Goal: Task Accomplishment & Management: Use online tool/utility

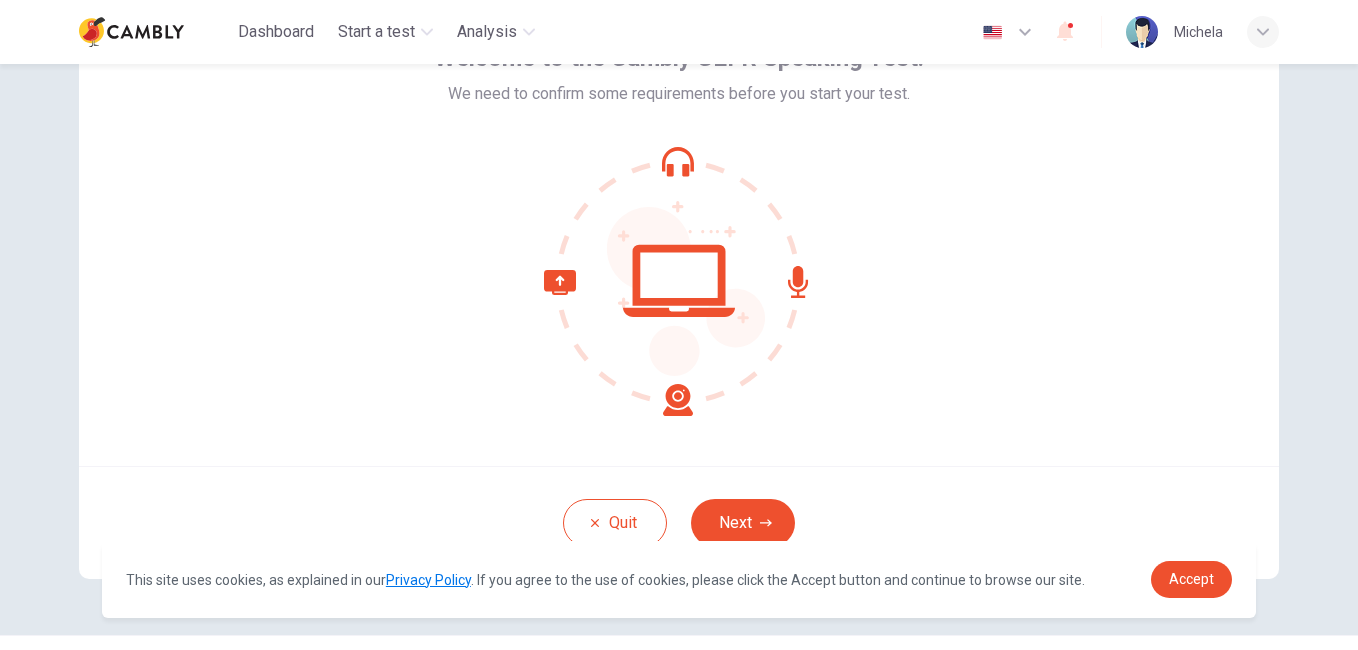
scroll to position [183, 0]
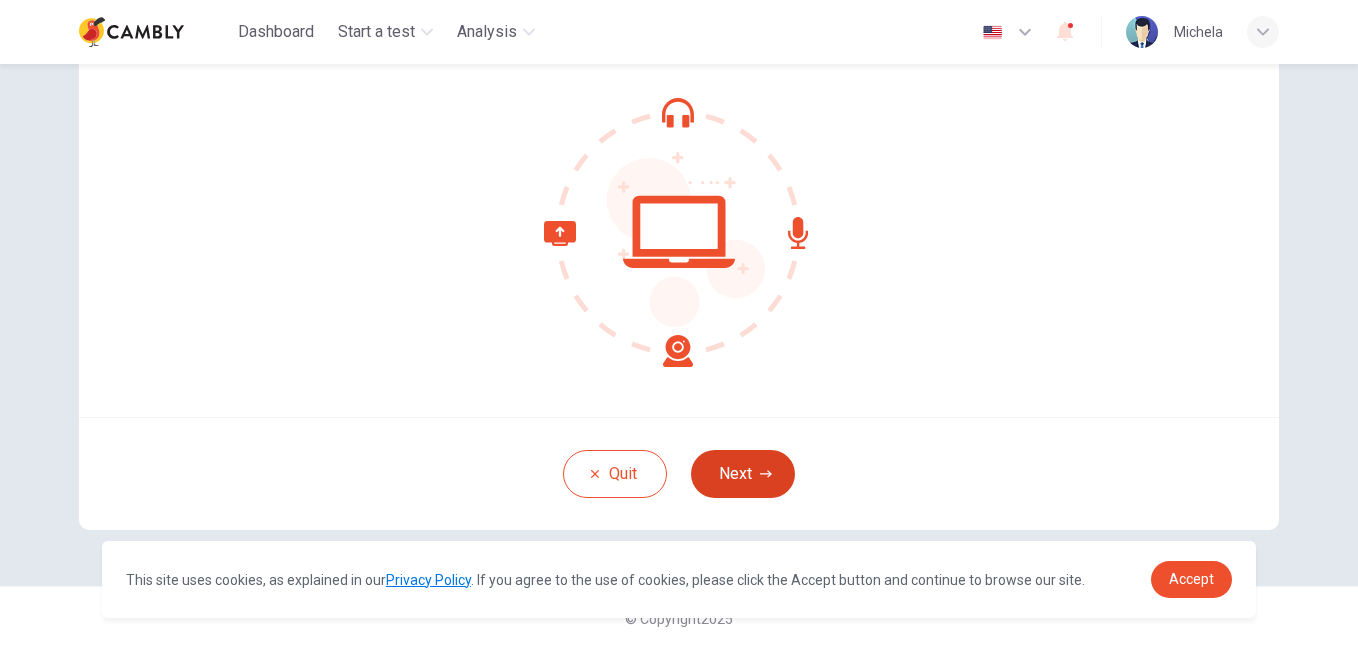
click at [733, 486] on button "Next" at bounding box center [743, 474] width 104 height 48
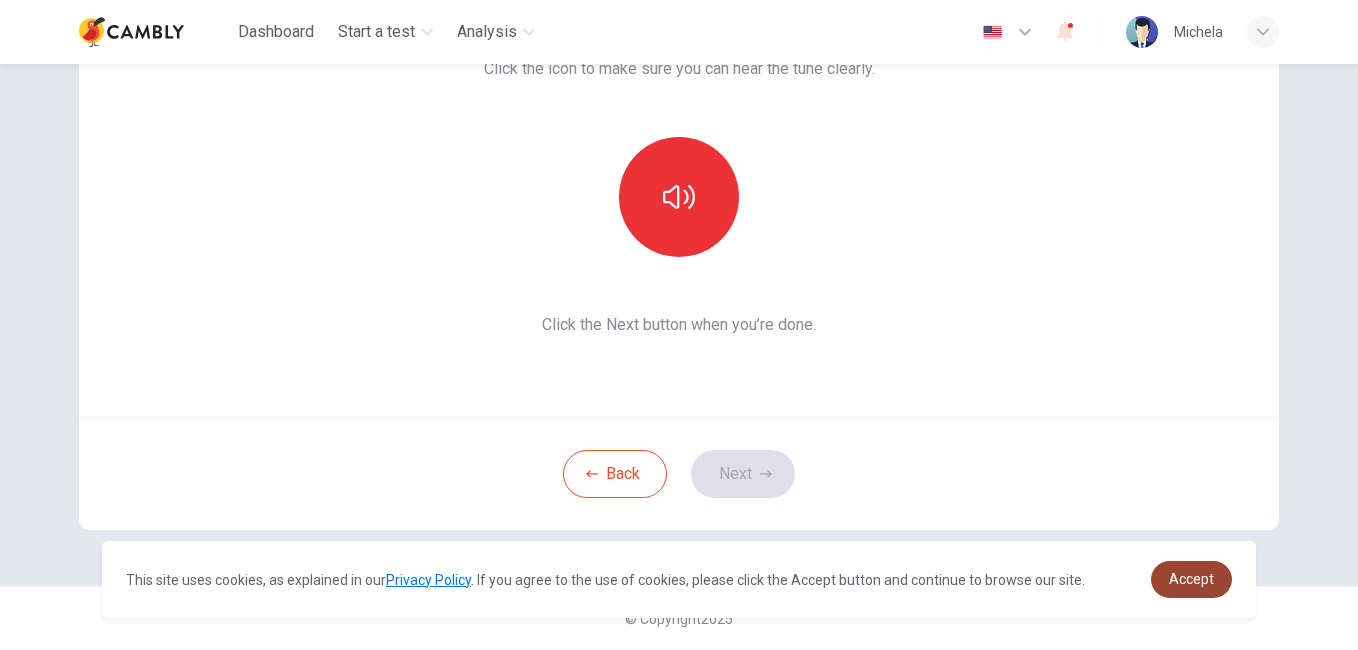
click at [1166, 589] on link "Accept" at bounding box center [1191, 579] width 81 height 37
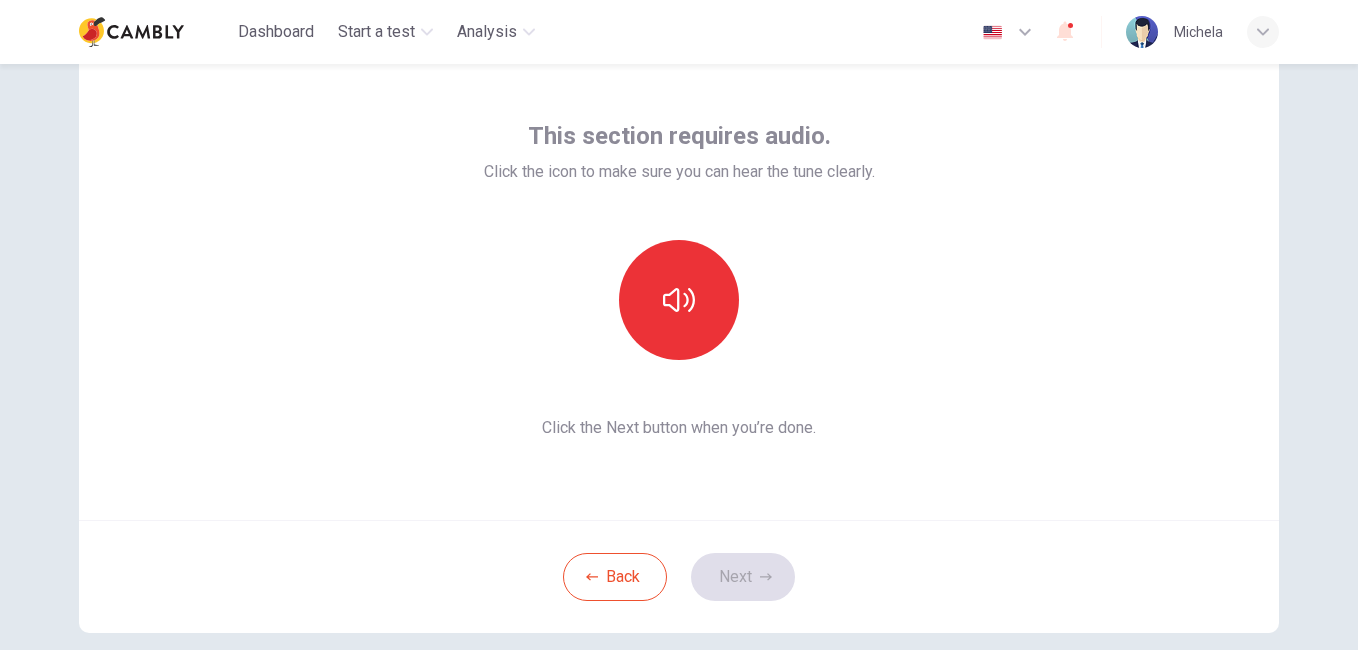
scroll to position [87, 0]
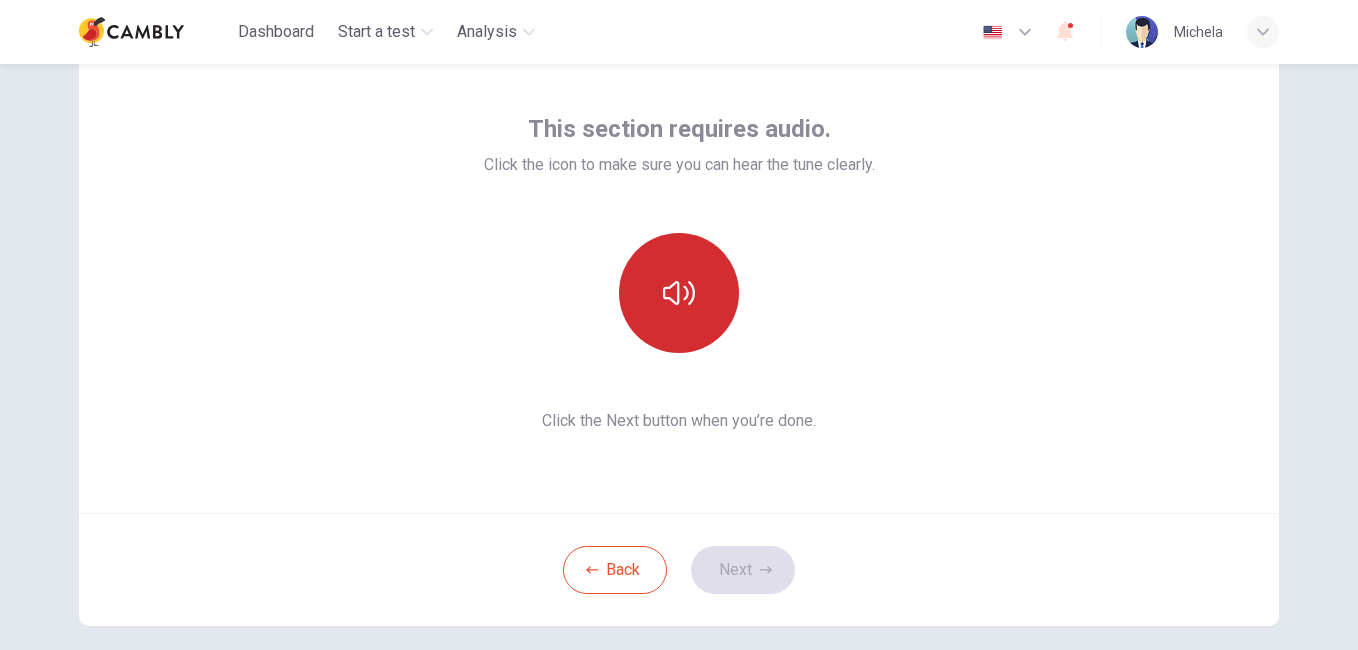
click at [681, 303] on icon "button" at bounding box center [679, 293] width 32 height 32
click at [684, 307] on icon "button" at bounding box center [679, 293] width 32 height 32
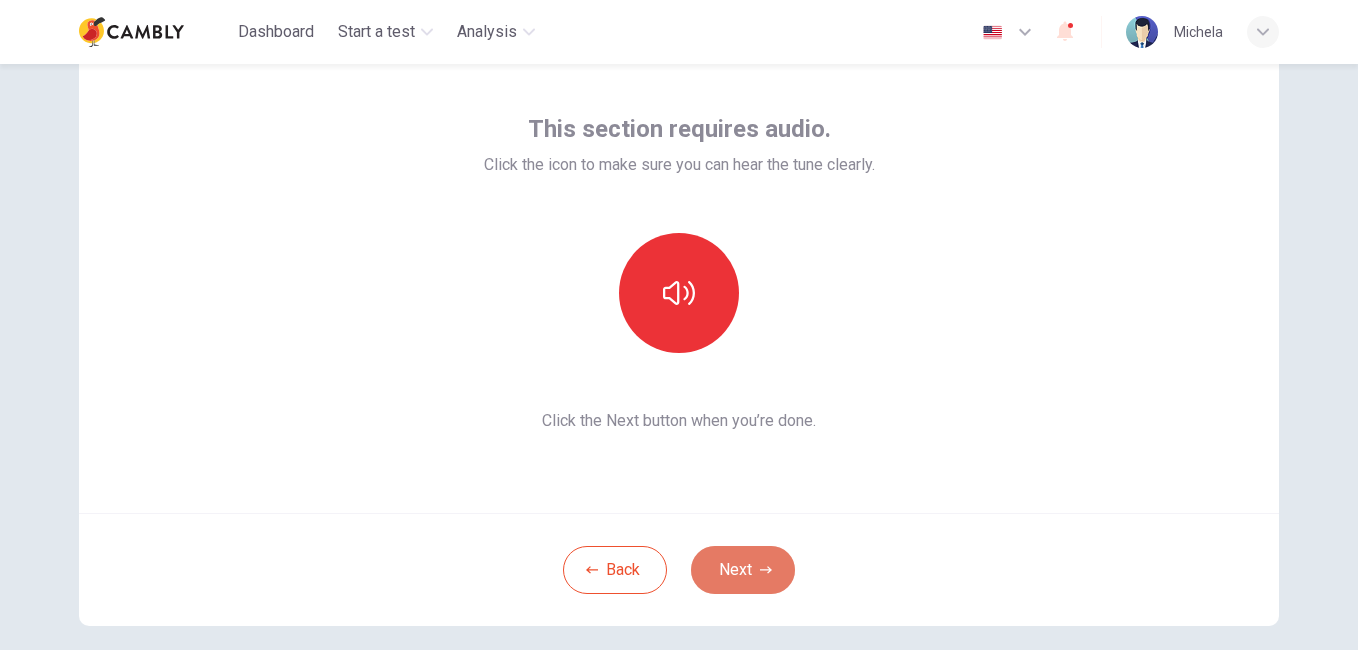
click at [734, 573] on button "Next" at bounding box center [743, 570] width 104 height 48
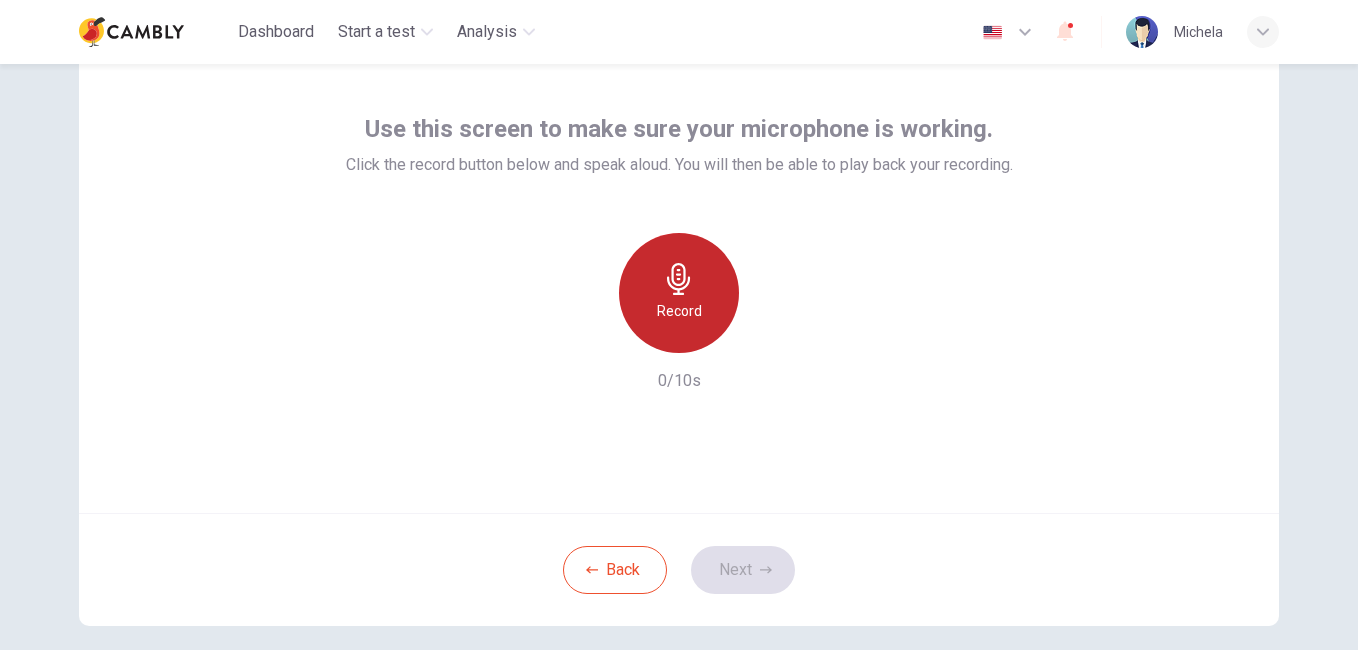
click at [675, 289] on icon "button" at bounding box center [678, 279] width 23 height 32
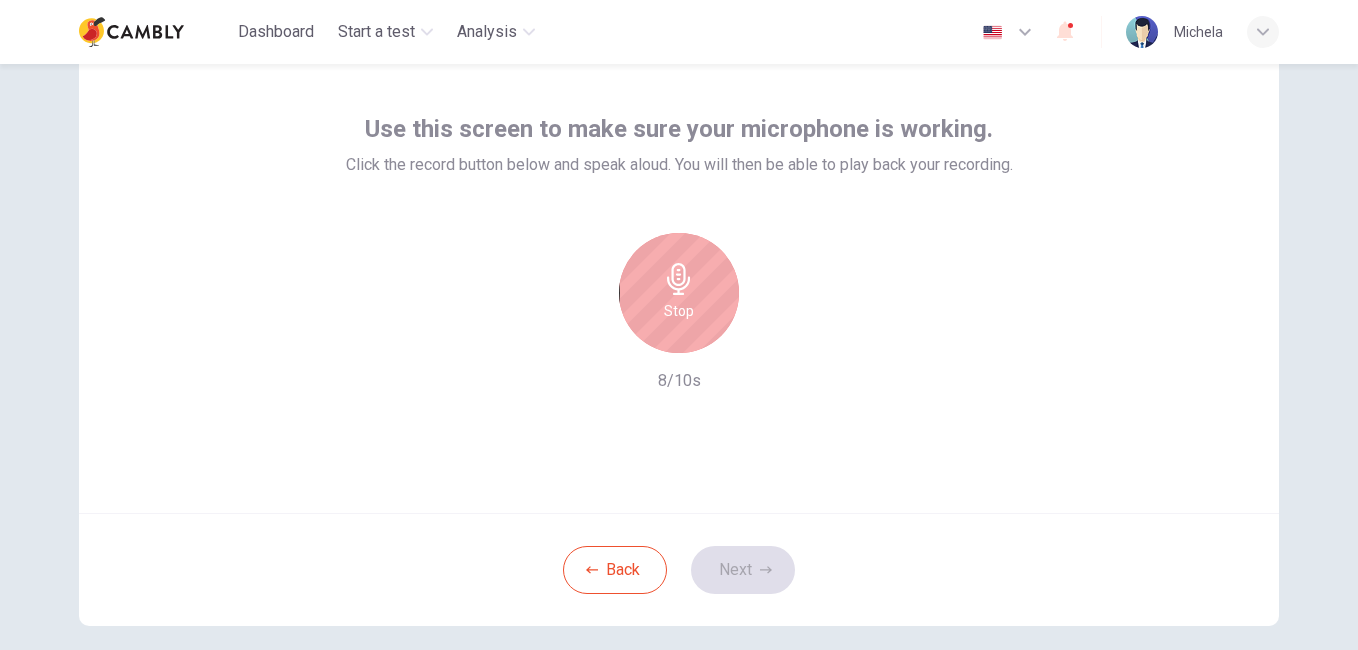
click at [663, 276] on icon "button" at bounding box center [679, 279] width 32 height 32
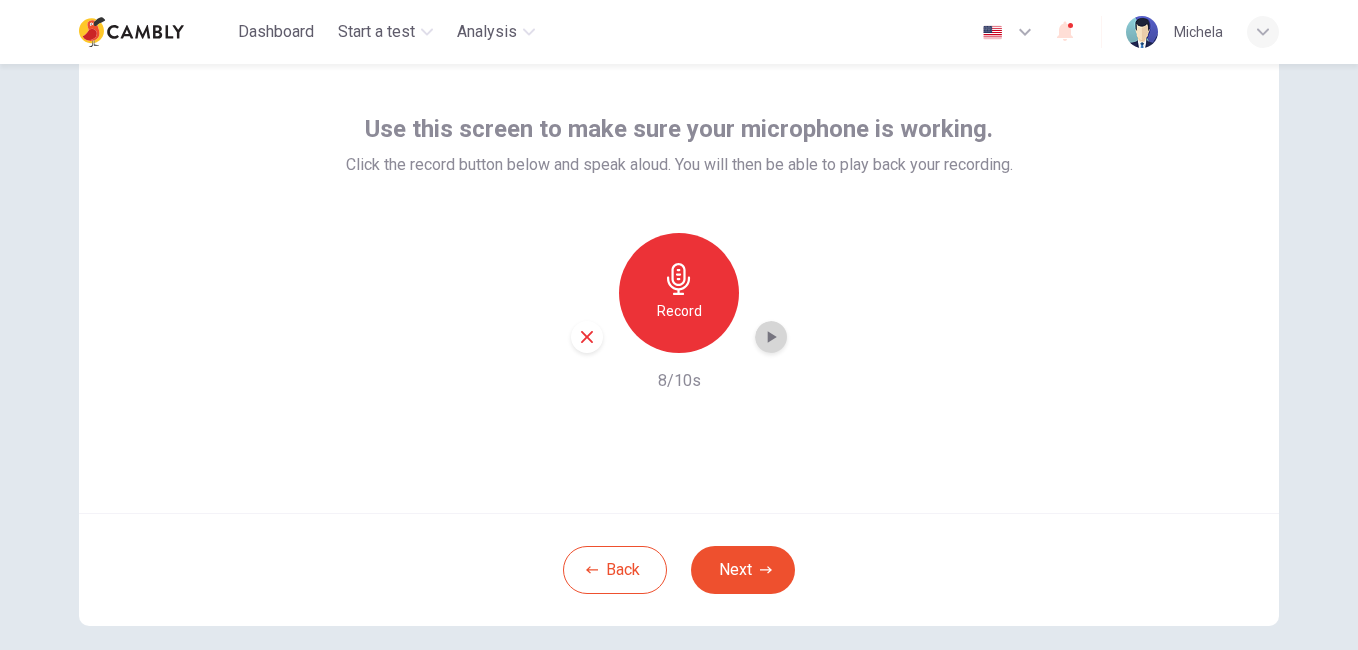
click at [768, 348] on div "button" at bounding box center [771, 337] width 32 height 32
click at [742, 571] on button "Next" at bounding box center [743, 570] width 104 height 48
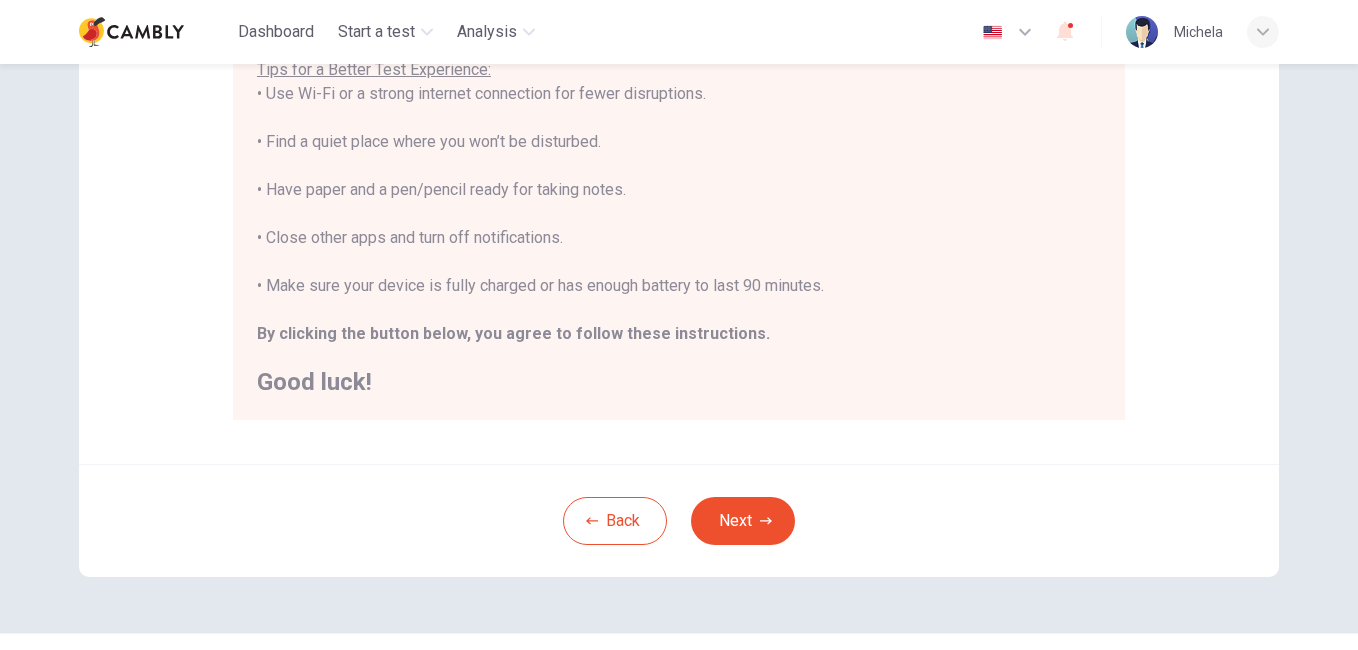
scroll to position [409, 0]
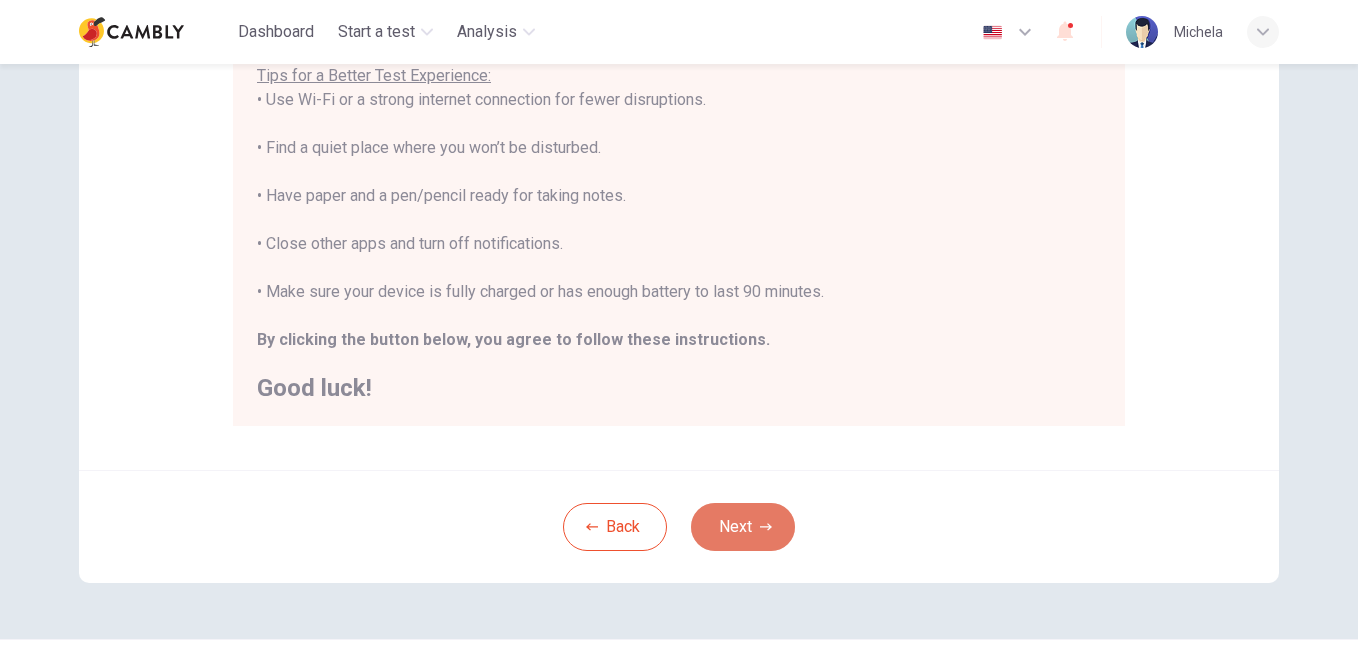
click at [777, 521] on button "Next" at bounding box center [743, 527] width 104 height 48
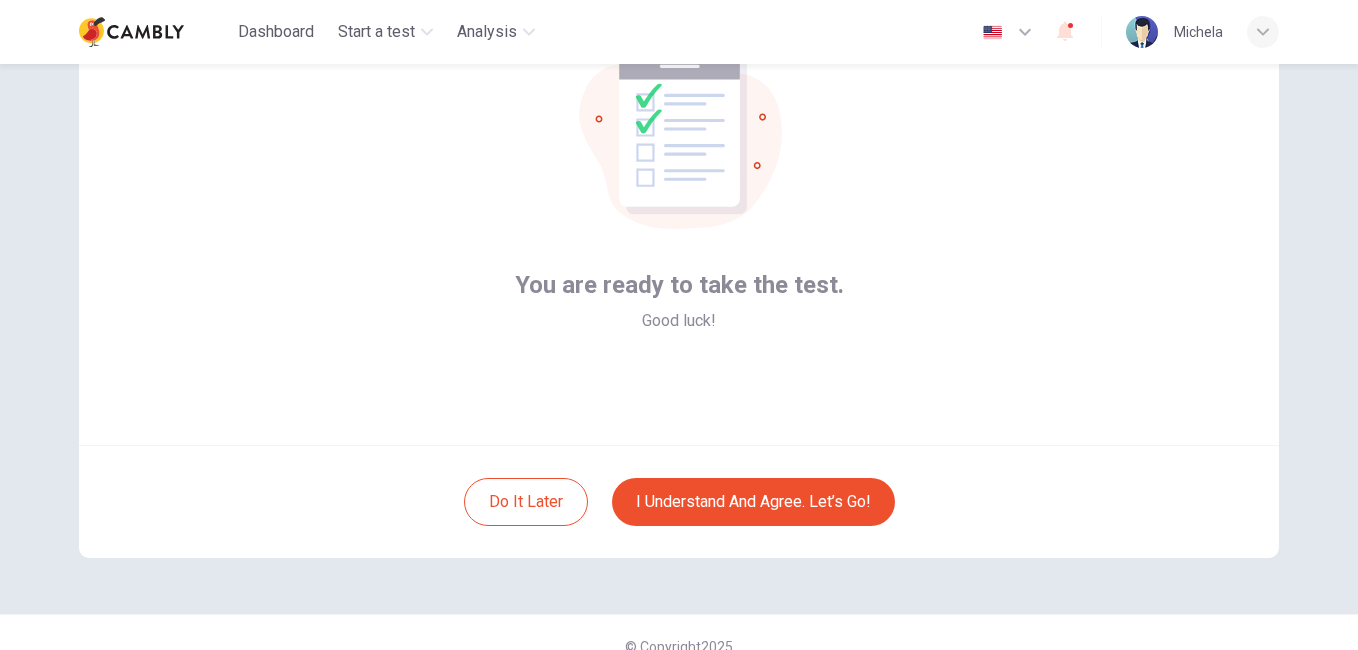
scroll to position [183, 0]
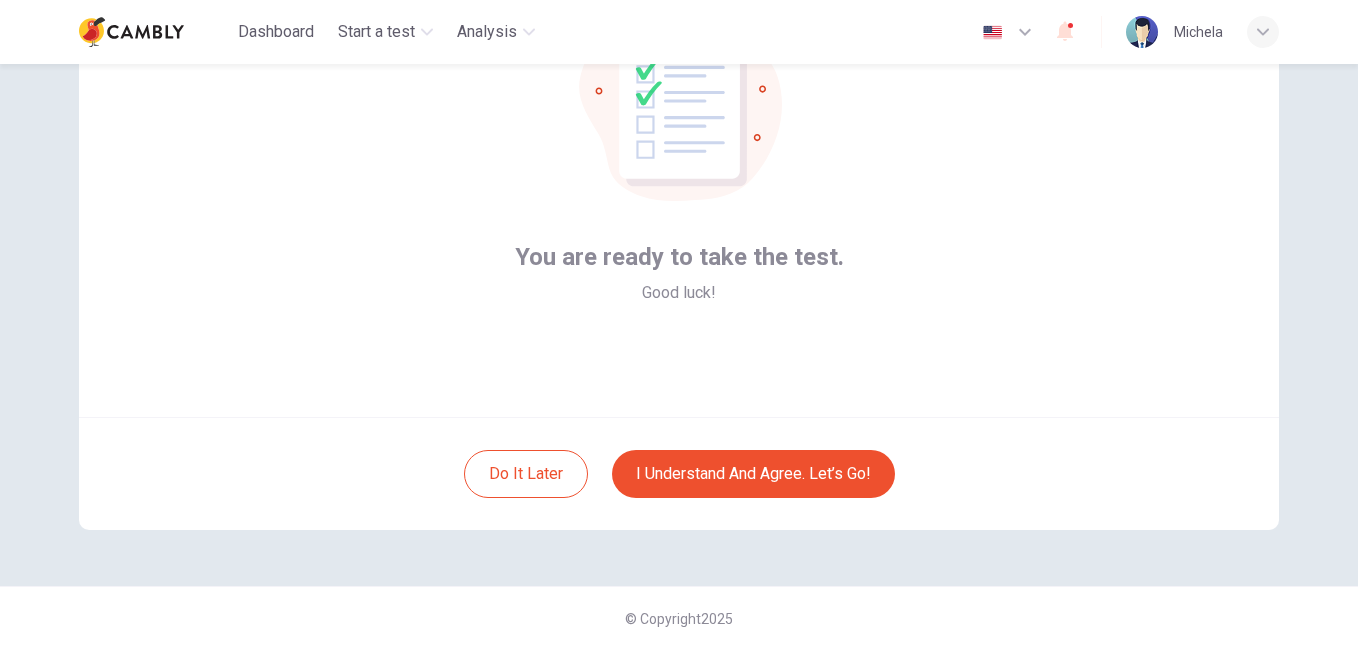
click at [845, 506] on div "Do it later I understand and agree. Let’s go!" at bounding box center [679, 473] width 1200 height 113
click at [845, 470] on button "I understand and agree. Let’s go!" at bounding box center [753, 474] width 283 height 48
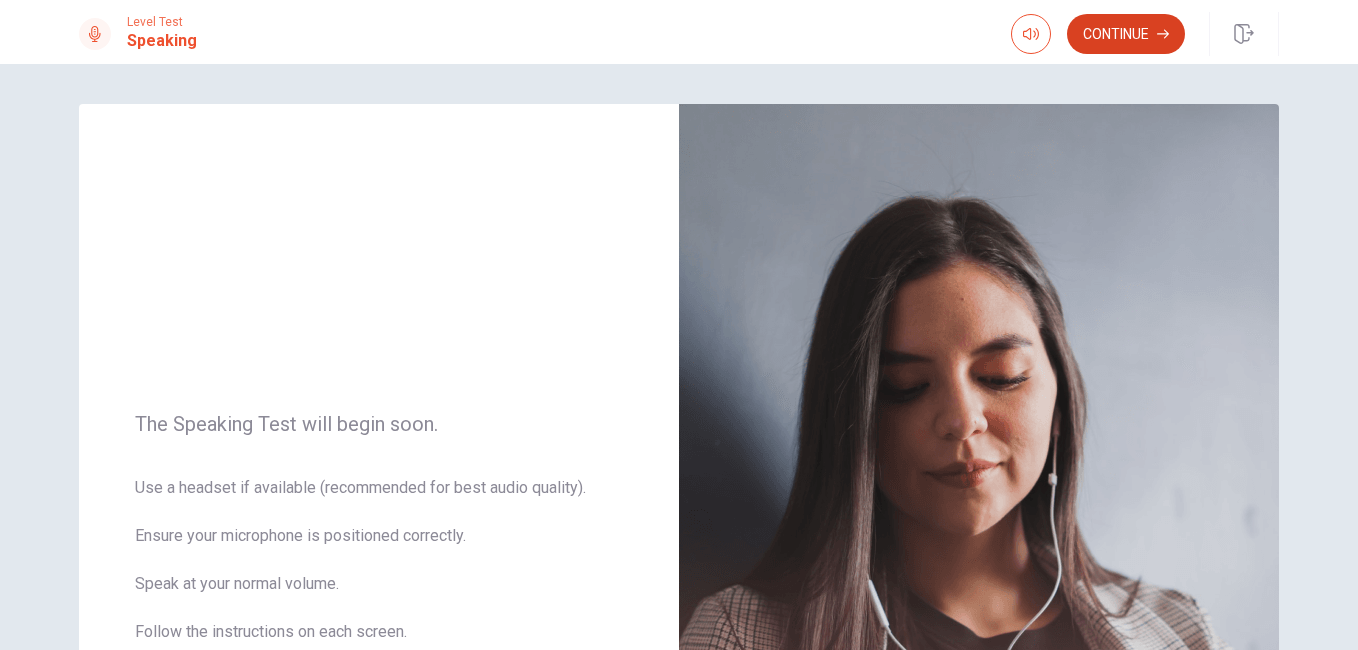
click at [1122, 45] on button "Continue" at bounding box center [1126, 34] width 118 height 40
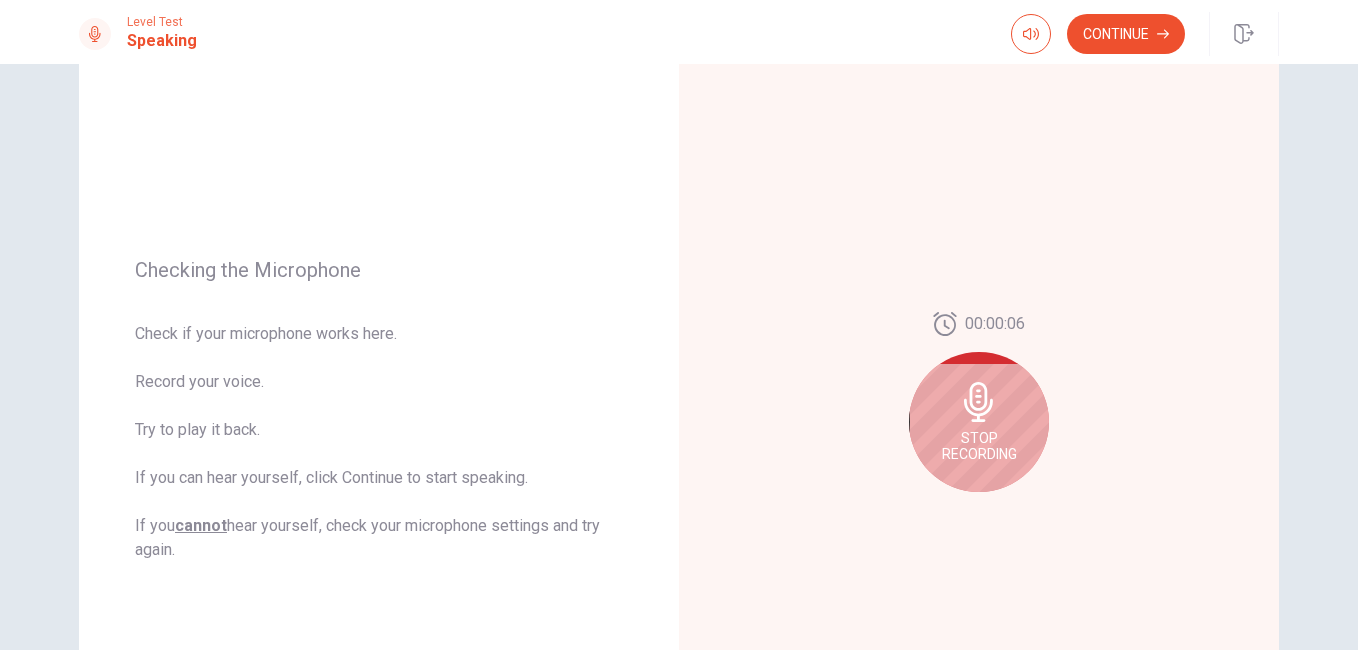
scroll to position [152, 0]
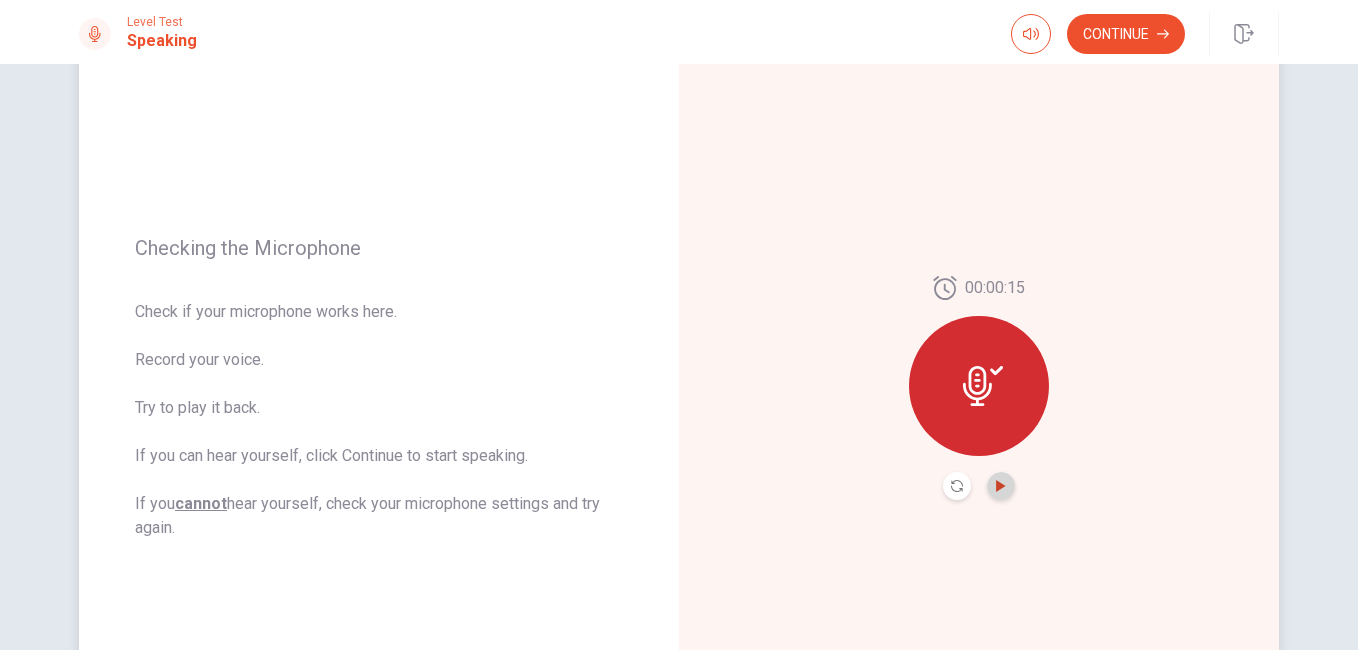
click at [996, 487] on icon "Play Audio" at bounding box center [1000, 486] width 9 height 12
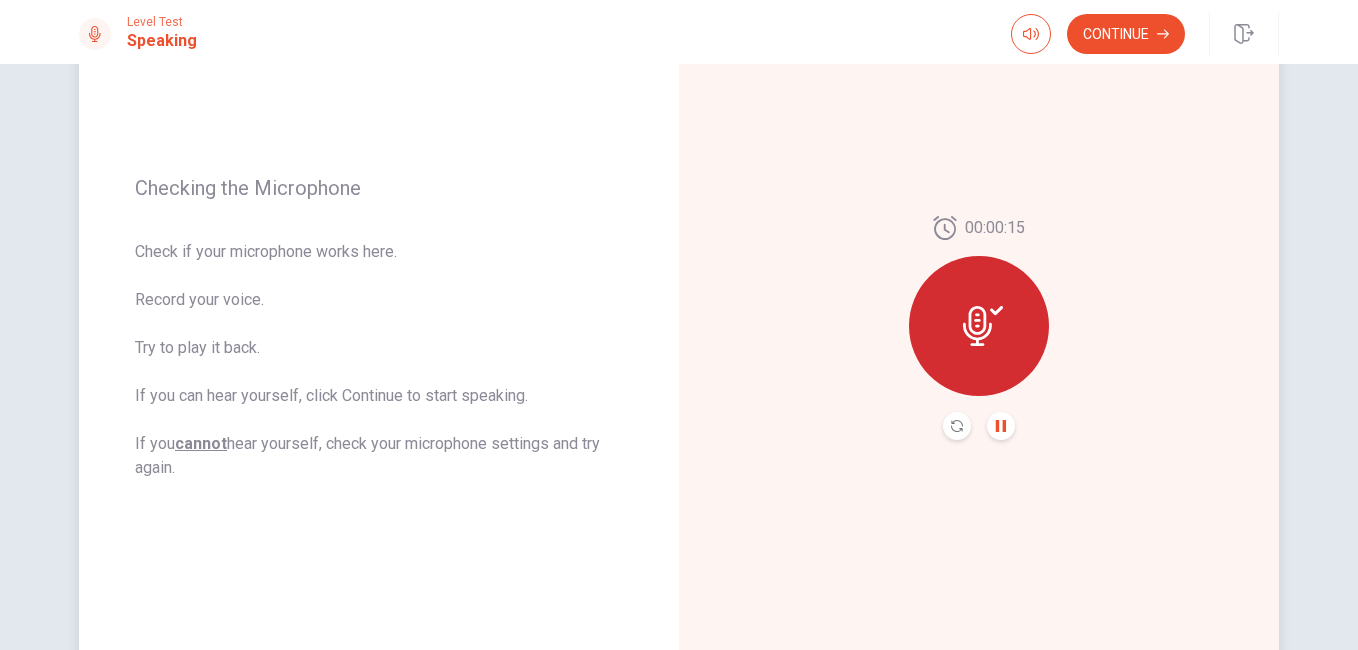
scroll to position [209, 0]
click at [1123, 22] on button "Continue" at bounding box center [1126, 34] width 118 height 40
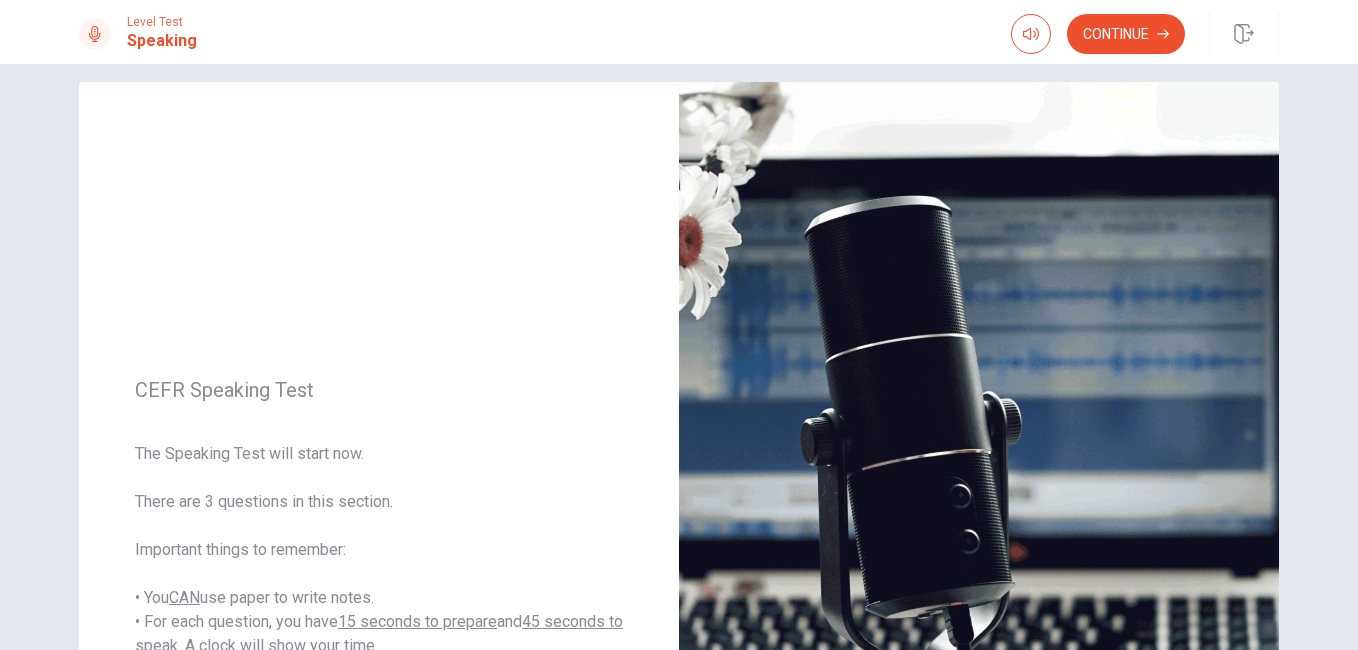
scroll to position [16, 0]
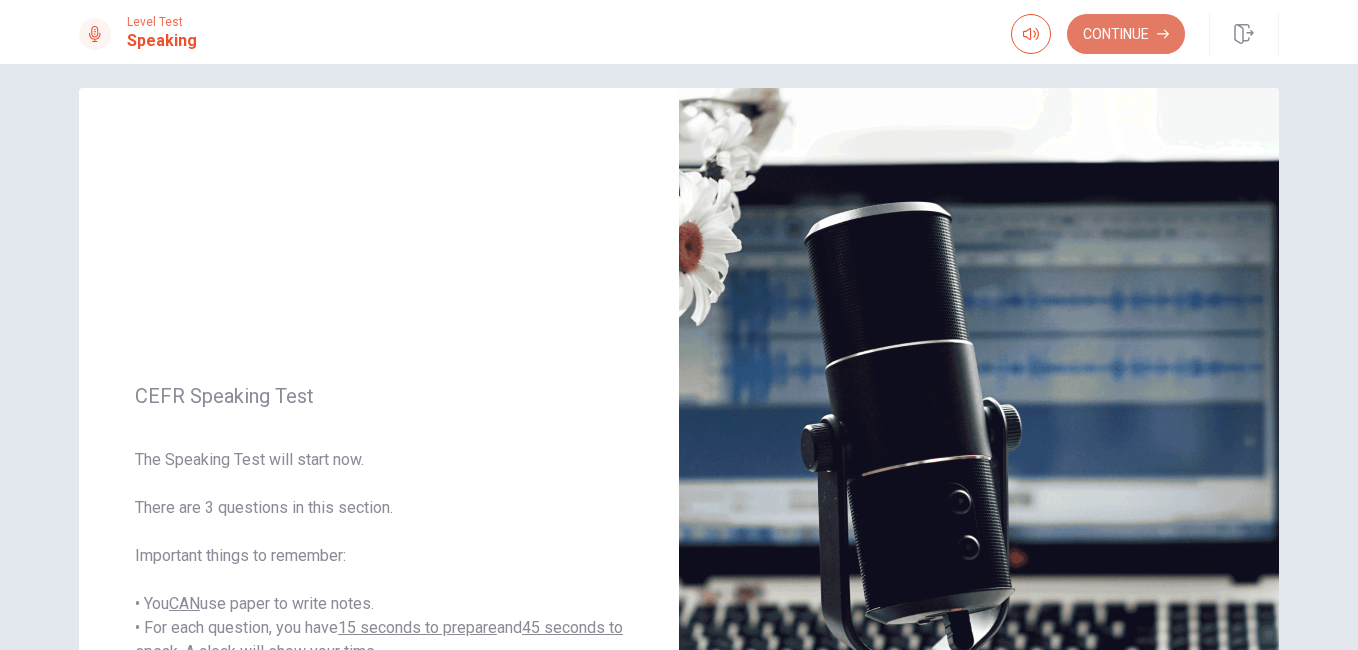
click at [1125, 30] on button "Continue" at bounding box center [1126, 34] width 118 height 40
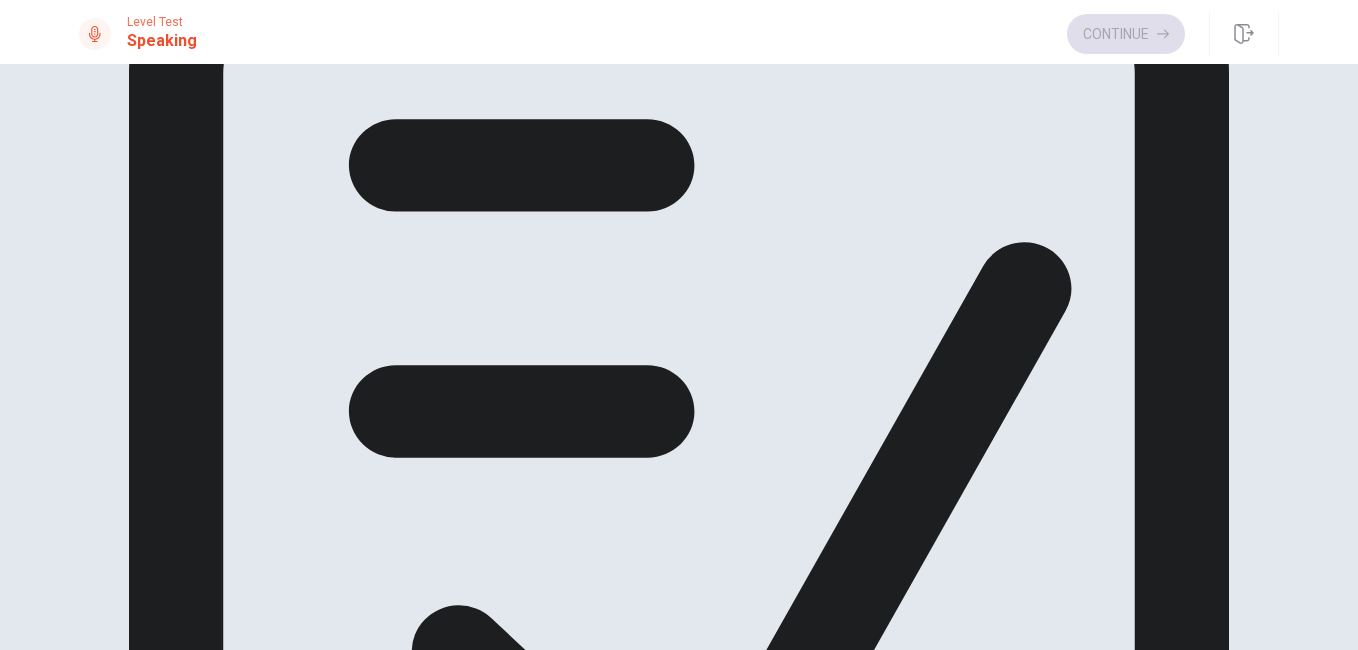
scroll to position [78, 0]
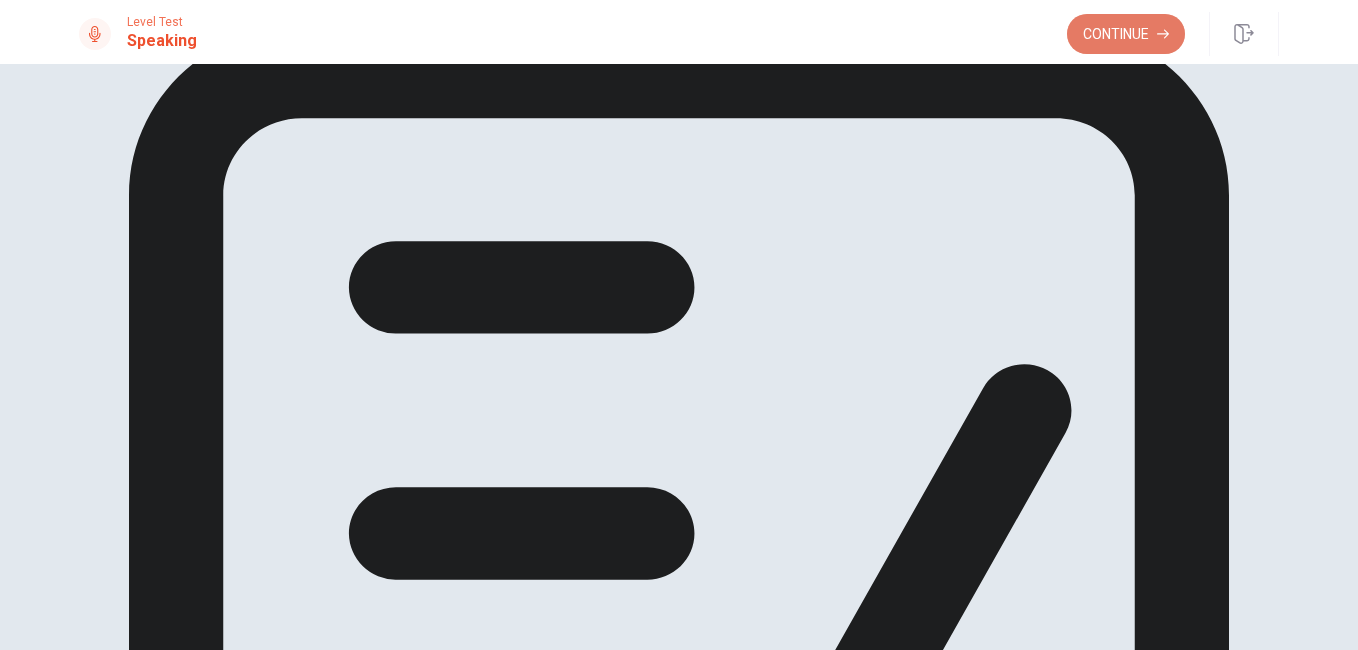
click at [1122, 43] on button "Continue" at bounding box center [1126, 34] width 118 height 40
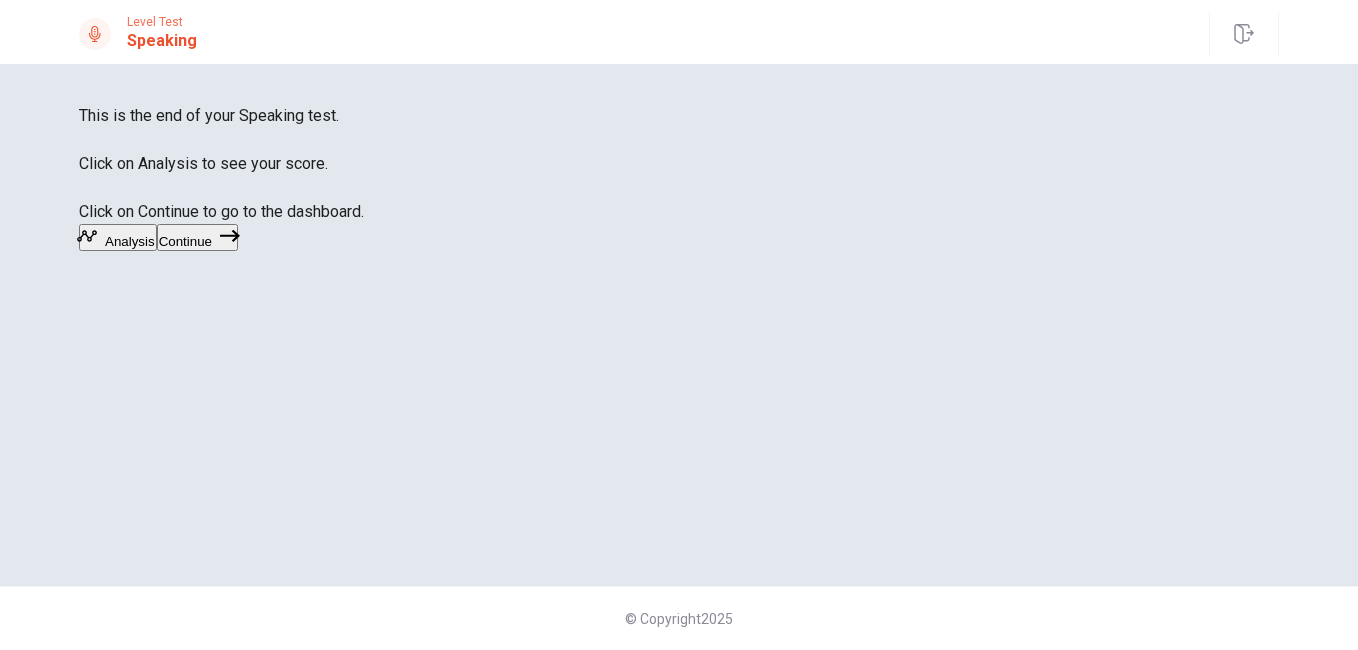
click at [157, 251] on button "Analysis" at bounding box center [118, 237] width 78 height 27
